Goal: Task Accomplishment & Management: Use online tool/utility

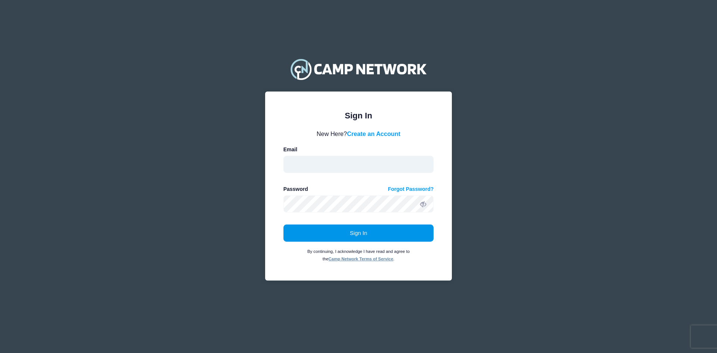
type input "richardv@westminster.edu"
click at [325, 230] on button "Sign In" at bounding box center [358, 232] width 150 height 17
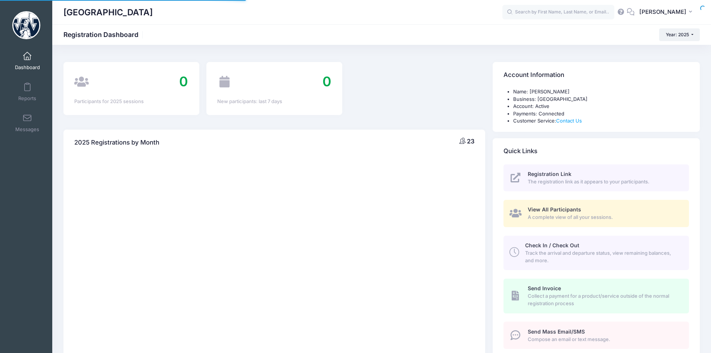
select select
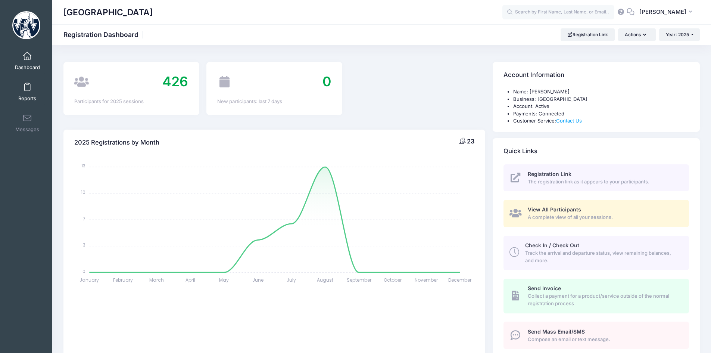
click at [24, 93] on link "Reports" at bounding box center [27, 92] width 35 height 26
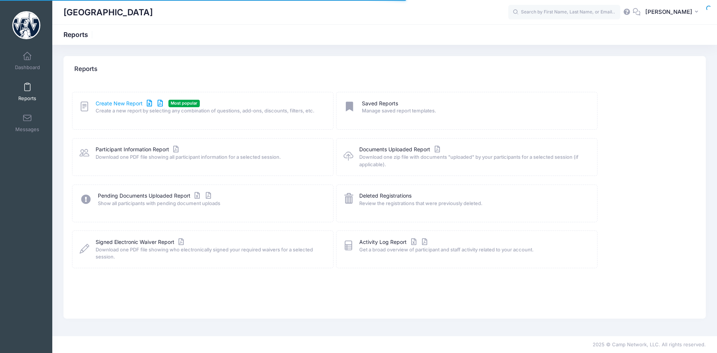
click at [125, 107] on link "Create New Report" at bounding box center [130, 104] width 69 height 8
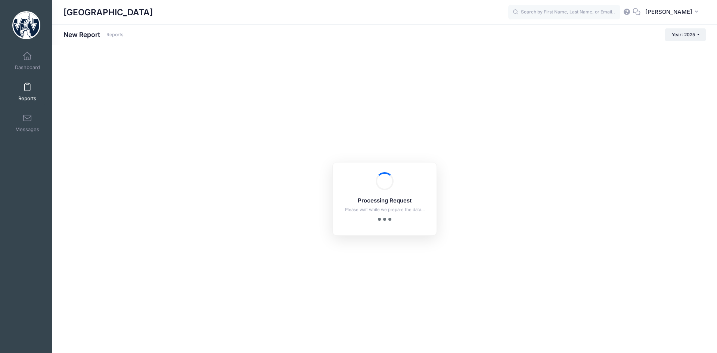
checkbox input "true"
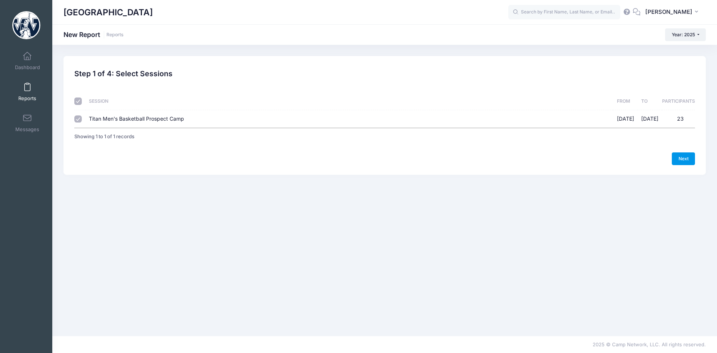
drag, startPoint x: 677, startPoint y: 156, endPoint x: 655, endPoint y: 154, distance: 22.5
click at [677, 156] on link "Next" at bounding box center [683, 158] width 23 height 13
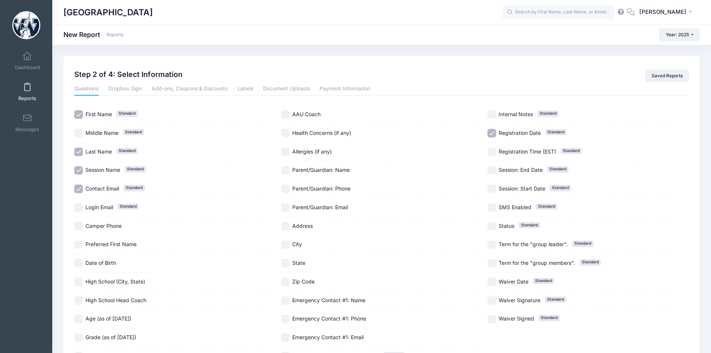
scroll to position [37, 0]
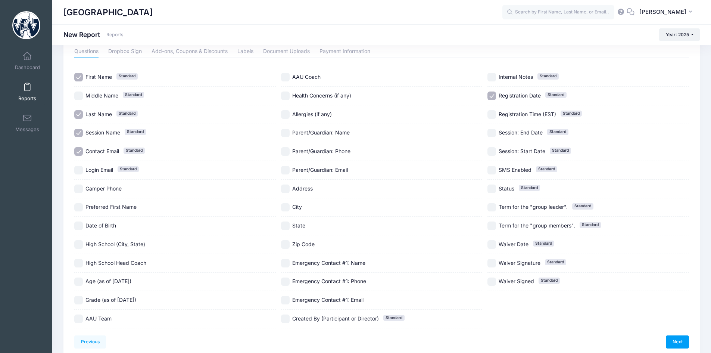
click at [84, 186] on label "Camper Phone" at bounding box center [175, 188] width 202 height 9
checkbox input "true"
click at [82, 245] on input "High School (City, State)" at bounding box center [78, 244] width 9 height 9
checkbox input "true"
click at [286, 192] on input "Address" at bounding box center [285, 188] width 9 height 9
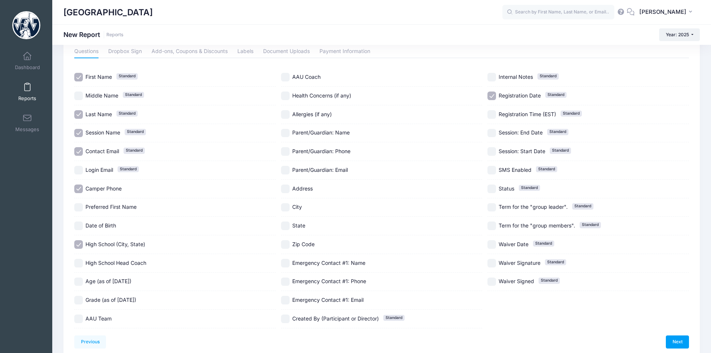
checkbox input "true"
click at [286, 206] on input "City" at bounding box center [285, 207] width 9 height 9
checkbox input "true"
click at [289, 226] on input "State" at bounding box center [285, 225] width 9 height 9
checkbox input "true"
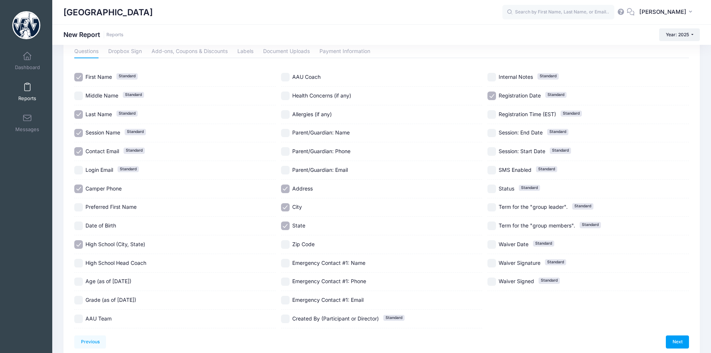
click at [288, 242] on input "Zip Code" at bounding box center [285, 244] width 9 height 9
checkbox input "true"
click at [494, 96] on input "Registration Date Standard" at bounding box center [492, 95] width 9 height 9
checkbox input "false"
click at [680, 344] on link "Next" at bounding box center [677, 341] width 23 height 13
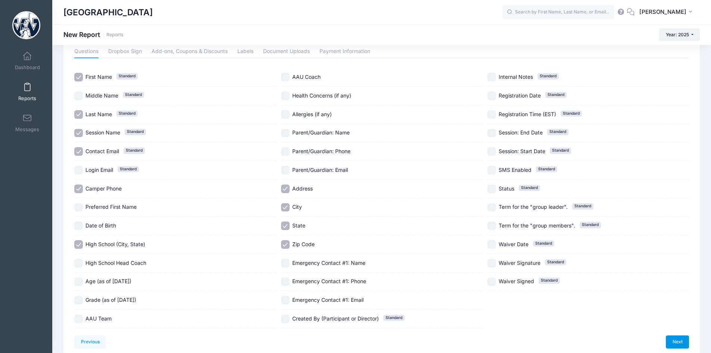
scroll to position [0, 0]
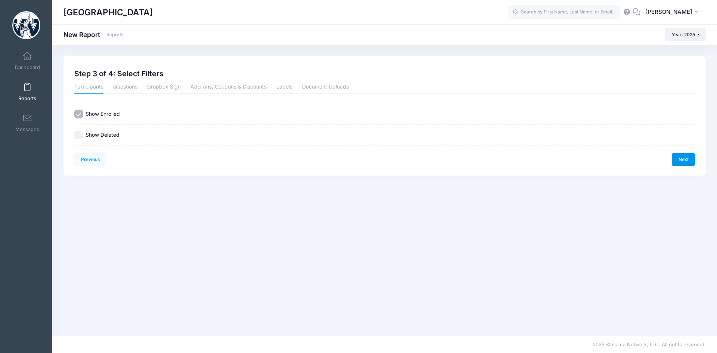
click at [679, 160] on link "Next" at bounding box center [683, 159] width 23 height 13
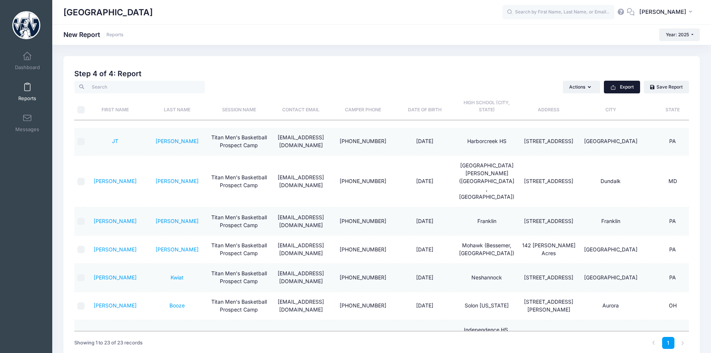
click at [632, 86] on button "Export" at bounding box center [622, 87] width 36 height 13
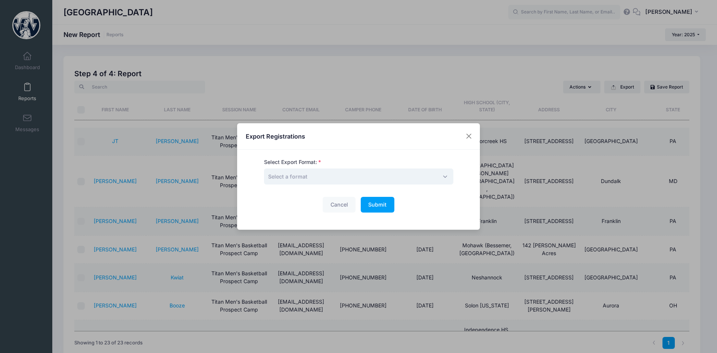
click at [398, 177] on span "Select a format" at bounding box center [358, 176] width 189 height 16
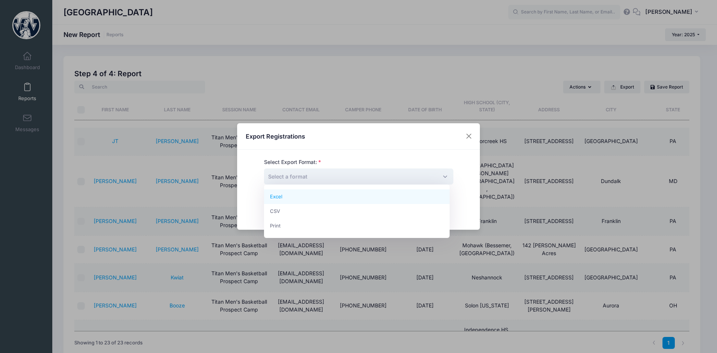
select select "excel"
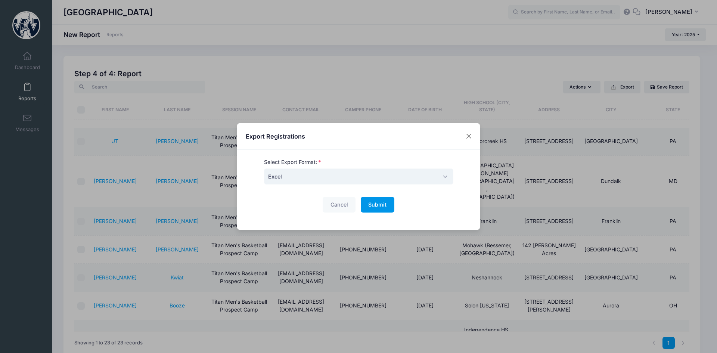
click at [365, 204] on button "Submit Please wait..." at bounding box center [378, 205] width 34 height 16
